Goal: Browse casually: Explore the website without a specific task or goal

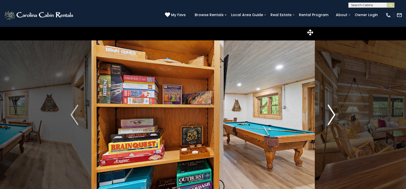
click at [330, 117] on img "Next" at bounding box center [332, 115] width 8 height 21
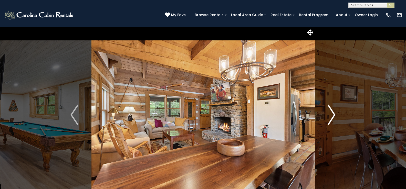
click at [330, 117] on img "Next" at bounding box center [332, 115] width 8 height 21
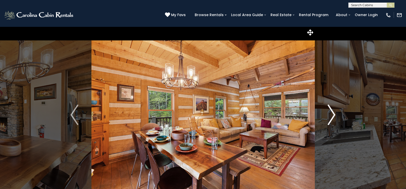
click at [330, 117] on img "Next" at bounding box center [332, 115] width 8 height 21
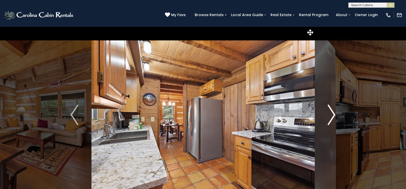
click at [330, 117] on img "Next" at bounding box center [332, 115] width 8 height 21
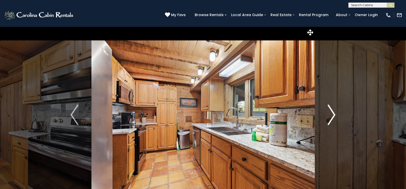
click at [330, 117] on img "Next" at bounding box center [332, 115] width 8 height 21
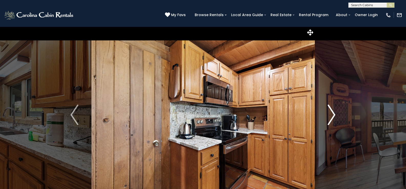
click at [330, 117] on img "Next" at bounding box center [332, 115] width 8 height 21
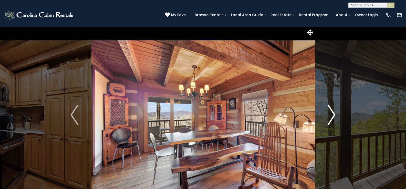
click at [330, 117] on img "Next" at bounding box center [332, 115] width 8 height 21
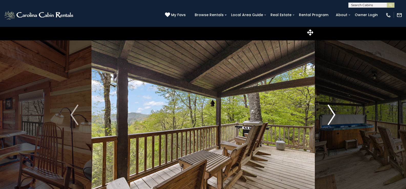
click at [330, 117] on img "Next" at bounding box center [332, 115] width 8 height 21
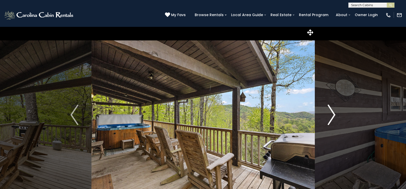
click at [330, 117] on img "Next" at bounding box center [332, 115] width 8 height 21
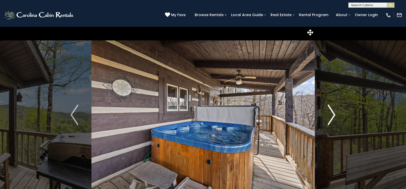
click at [330, 117] on img "Next" at bounding box center [332, 115] width 8 height 21
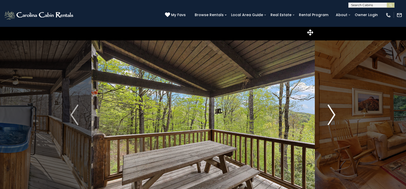
click at [330, 117] on img "Next" at bounding box center [332, 115] width 8 height 21
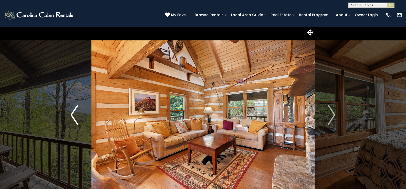
click at [70, 117] on img "Previous" at bounding box center [74, 115] width 8 height 21
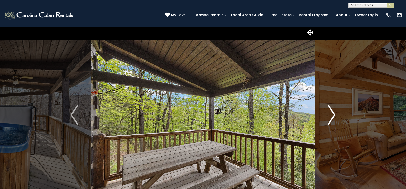
click at [330, 116] on img "Next" at bounding box center [332, 115] width 8 height 21
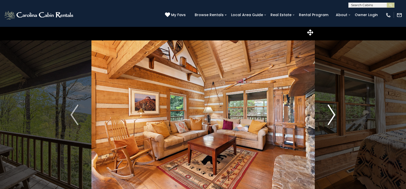
click at [330, 116] on img "Next" at bounding box center [332, 115] width 8 height 21
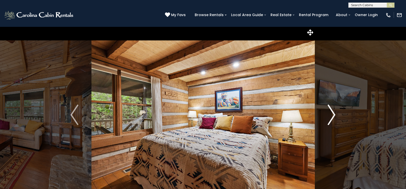
click at [330, 116] on img "Next" at bounding box center [332, 115] width 8 height 21
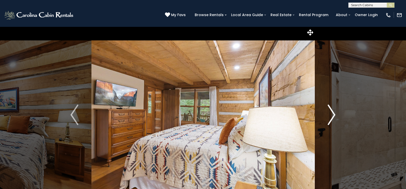
click at [330, 116] on img "Next" at bounding box center [332, 115] width 8 height 21
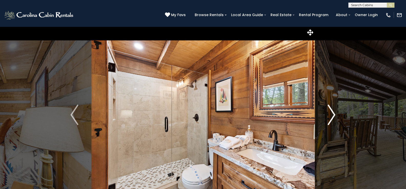
click at [330, 116] on img "Next" at bounding box center [332, 115] width 8 height 21
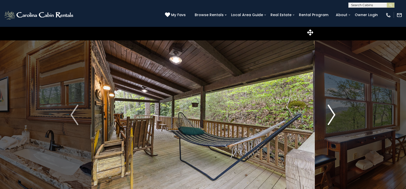
click at [330, 116] on img "Next" at bounding box center [332, 115] width 8 height 21
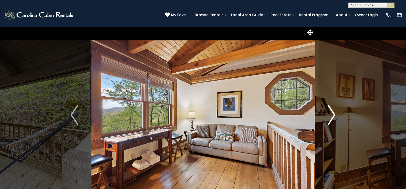
click at [330, 116] on img "Next" at bounding box center [332, 115] width 8 height 21
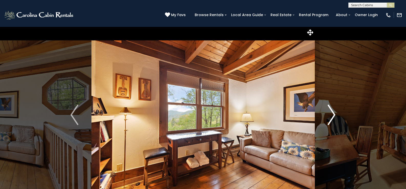
click at [330, 116] on img "Next" at bounding box center [332, 115] width 8 height 21
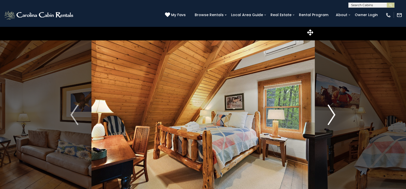
click at [330, 116] on img "Next" at bounding box center [332, 115] width 8 height 21
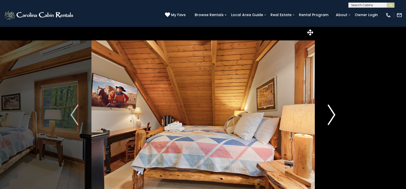
click at [330, 116] on img "Next" at bounding box center [332, 115] width 8 height 21
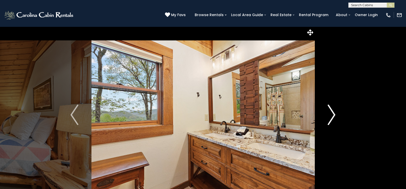
click at [330, 116] on img "Next" at bounding box center [332, 115] width 8 height 21
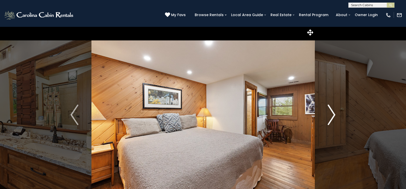
click at [330, 116] on img "Next" at bounding box center [332, 115] width 8 height 21
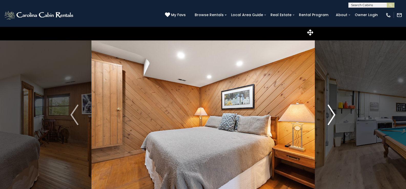
click at [330, 116] on img "Next" at bounding box center [332, 115] width 8 height 21
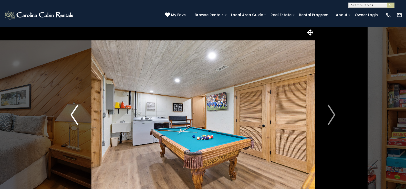
click at [68, 108] on button "Previous" at bounding box center [74, 115] width 34 height 177
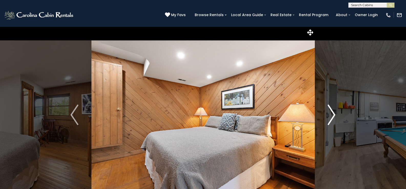
click at [329, 115] on img "Next" at bounding box center [332, 115] width 8 height 21
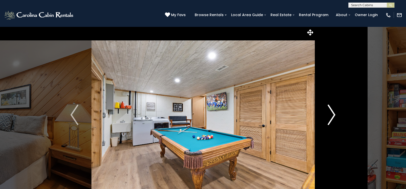
click at [329, 115] on img "Next" at bounding box center [332, 115] width 8 height 21
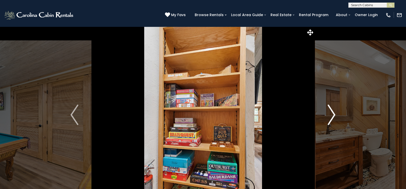
click at [329, 115] on img "Next" at bounding box center [332, 115] width 8 height 21
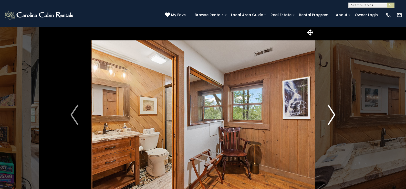
click at [329, 115] on img "Next" at bounding box center [332, 115] width 8 height 21
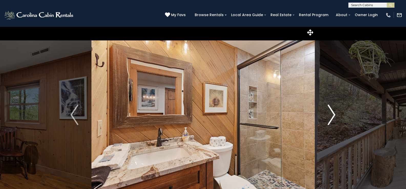
click at [329, 115] on img "Next" at bounding box center [332, 115] width 8 height 21
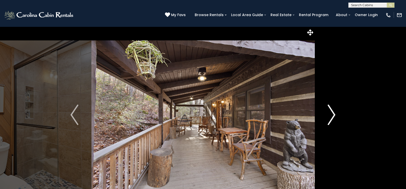
click at [329, 115] on img "Next" at bounding box center [332, 115] width 8 height 21
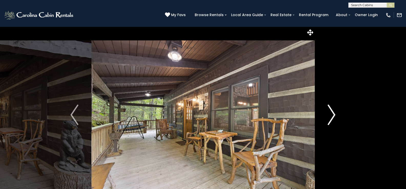
click at [329, 115] on img "Next" at bounding box center [332, 115] width 8 height 21
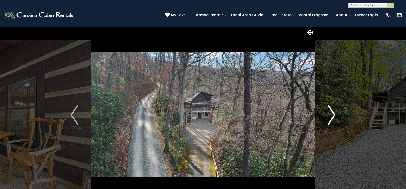
click at [329, 115] on img "Next" at bounding box center [332, 115] width 8 height 21
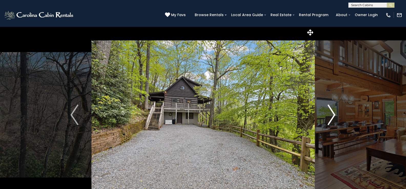
click at [329, 115] on img "Next" at bounding box center [332, 115] width 8 height 21
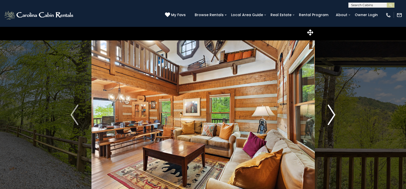
click at [329, 115] on img "Next" at bounding box center [332, 115] width 8 height 21
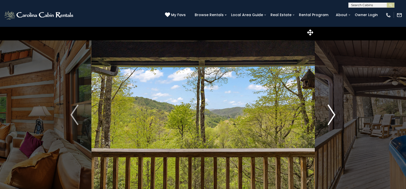
click at [329, 115] on img "Next" at bounding box center [332, 115] width 8 height 21
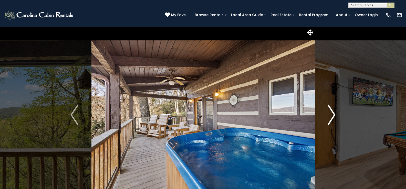
click at [329, 115] on img "Next" at bounding box center [332, 115] width 8 height 21
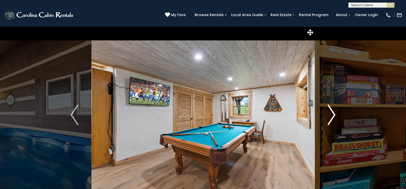
click at [329, 115] on img "Next" at bounding box center [332, 115] width 8 height 21
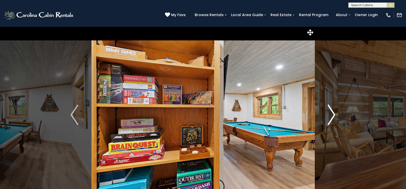
click at [329, 115] on img "Next" at bounding box center [332, 115] width 8 height 21
